Goal: Use online tool/utility: Use online tool/utility

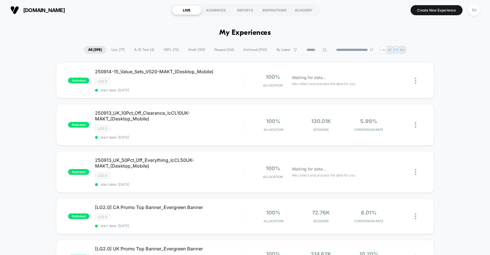
click at [214, 49] on span "Paused ( 162 )" at bounding box center [224, 50] width 28 height 8
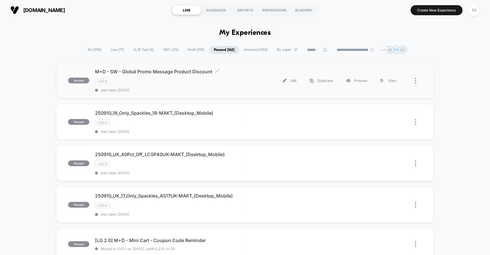
click at [183, 74] on div "M+D - SW - Global Promo Message Product Discount Click to edit experience detai…" at bounding box center [170, 81] width 150 height 24
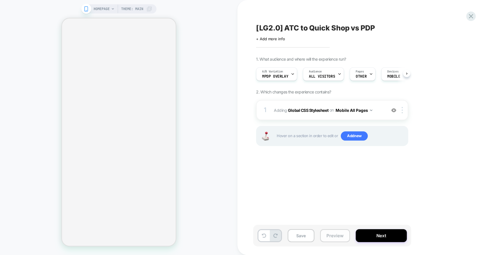
click at [329, 235] on button "Preview" at bounding box center [335, 235] width 30 height 13
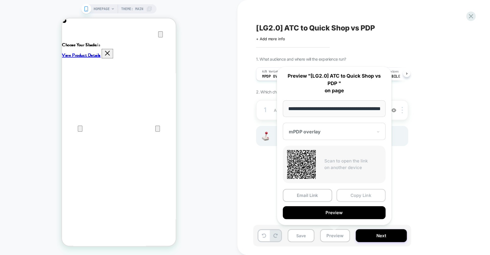
click at [356, 192] on button "Copy Link" at bounding box center [361, 195] width 49 height 13
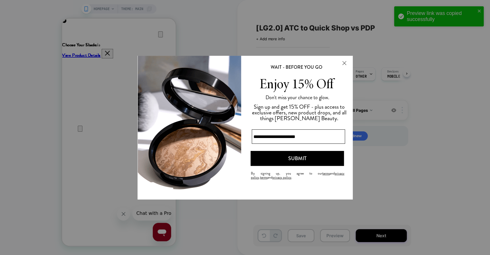
scroll to position [0, 227]
click at [345, 64] on button "Close Modal" at bounding box center [344, 63] width 16 height 14
